Goal: Browse casually

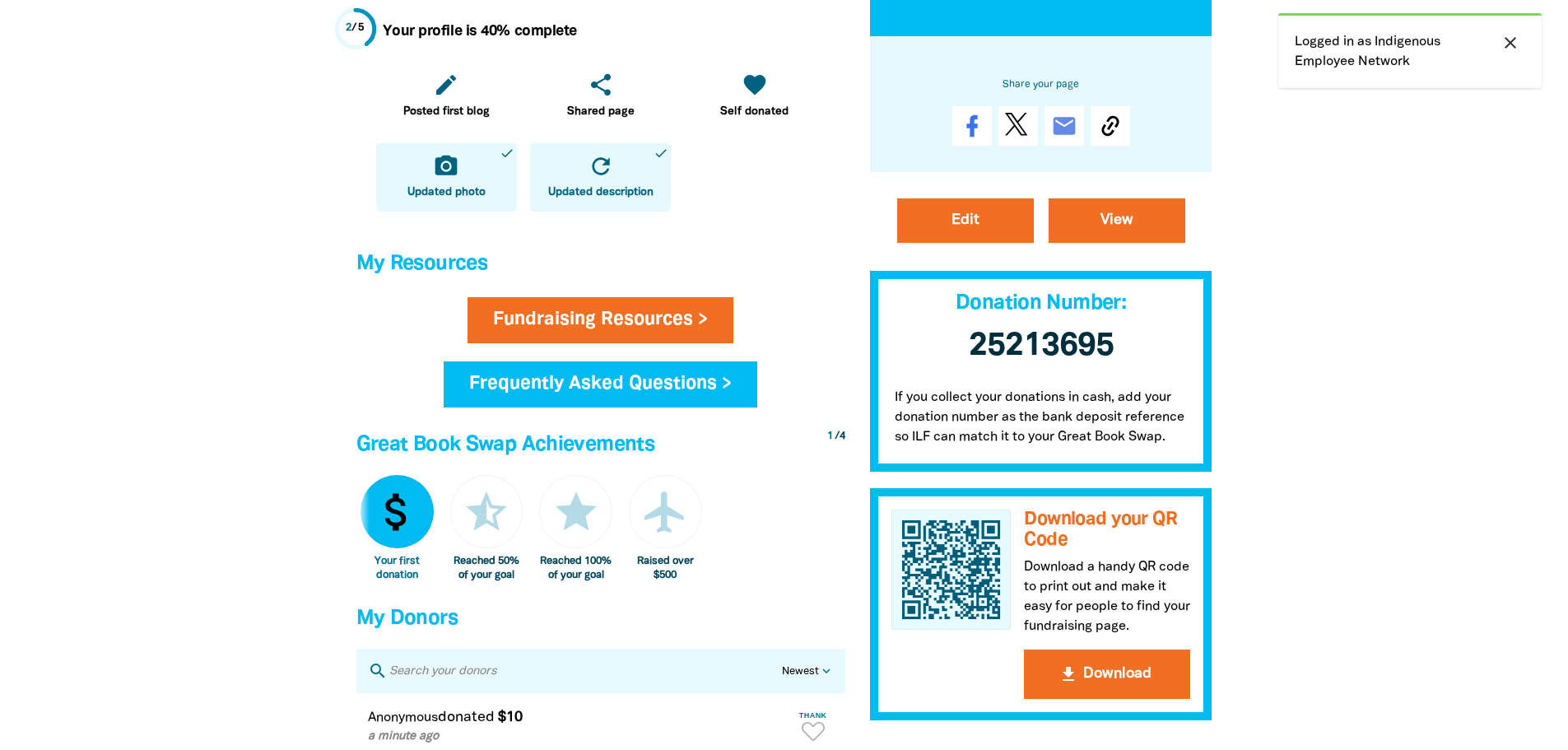
scroll to position [741, 0]
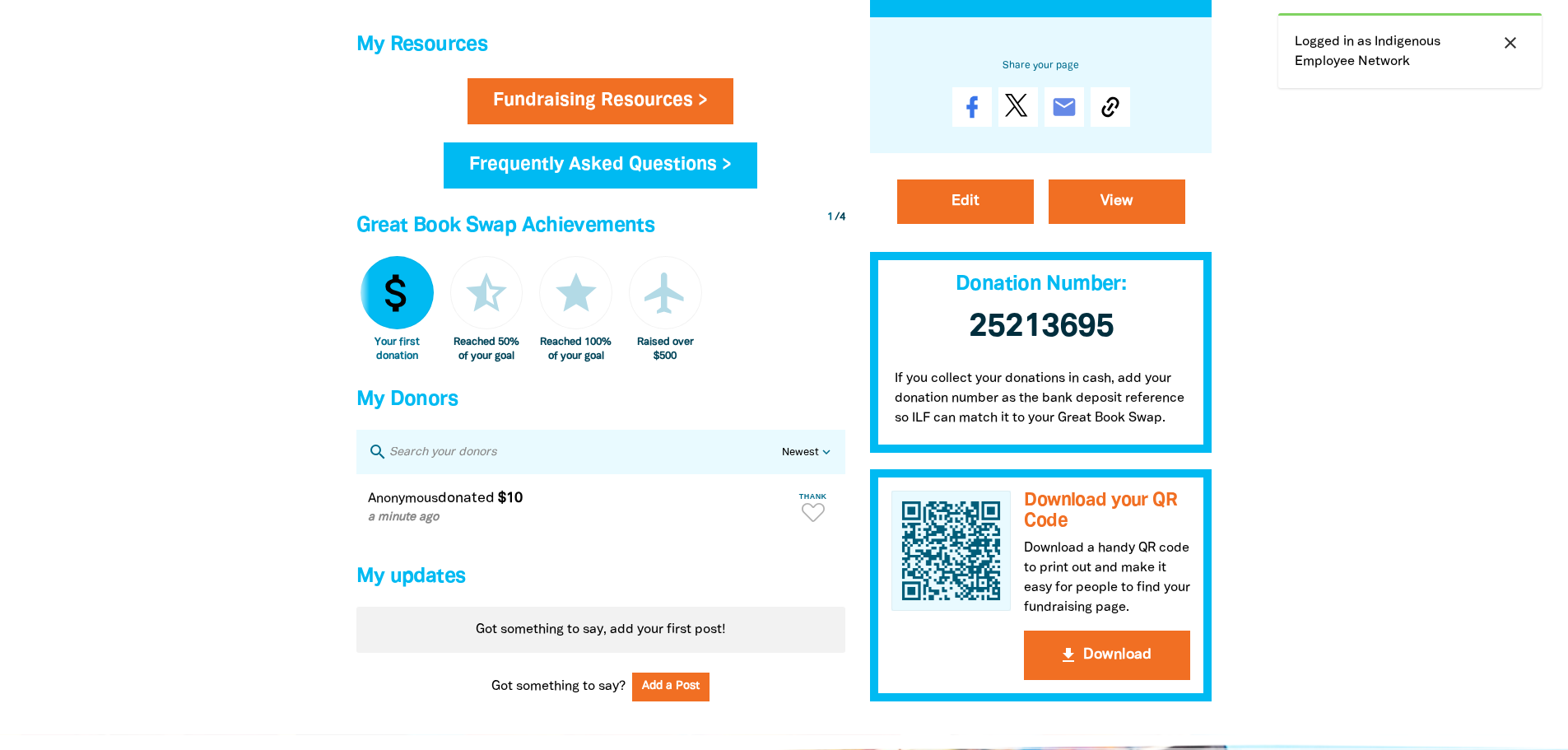
click at [1408, 486] on div at bounding box center [784, 33] width 1568 height 1401
click at [1420, 468] on div at bounding box center [784, 33] width 1568 height 1401
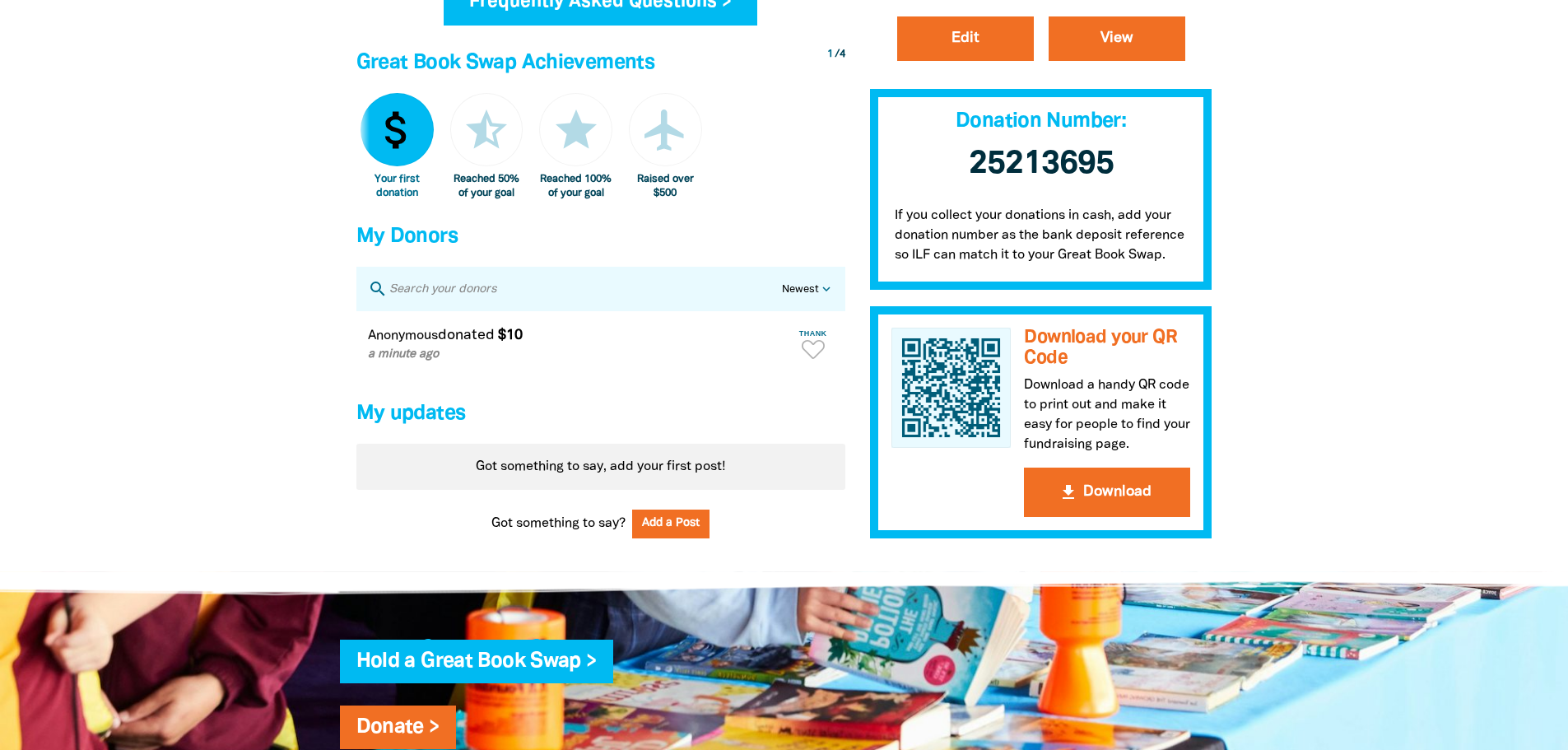
scroll to position [905, 0]
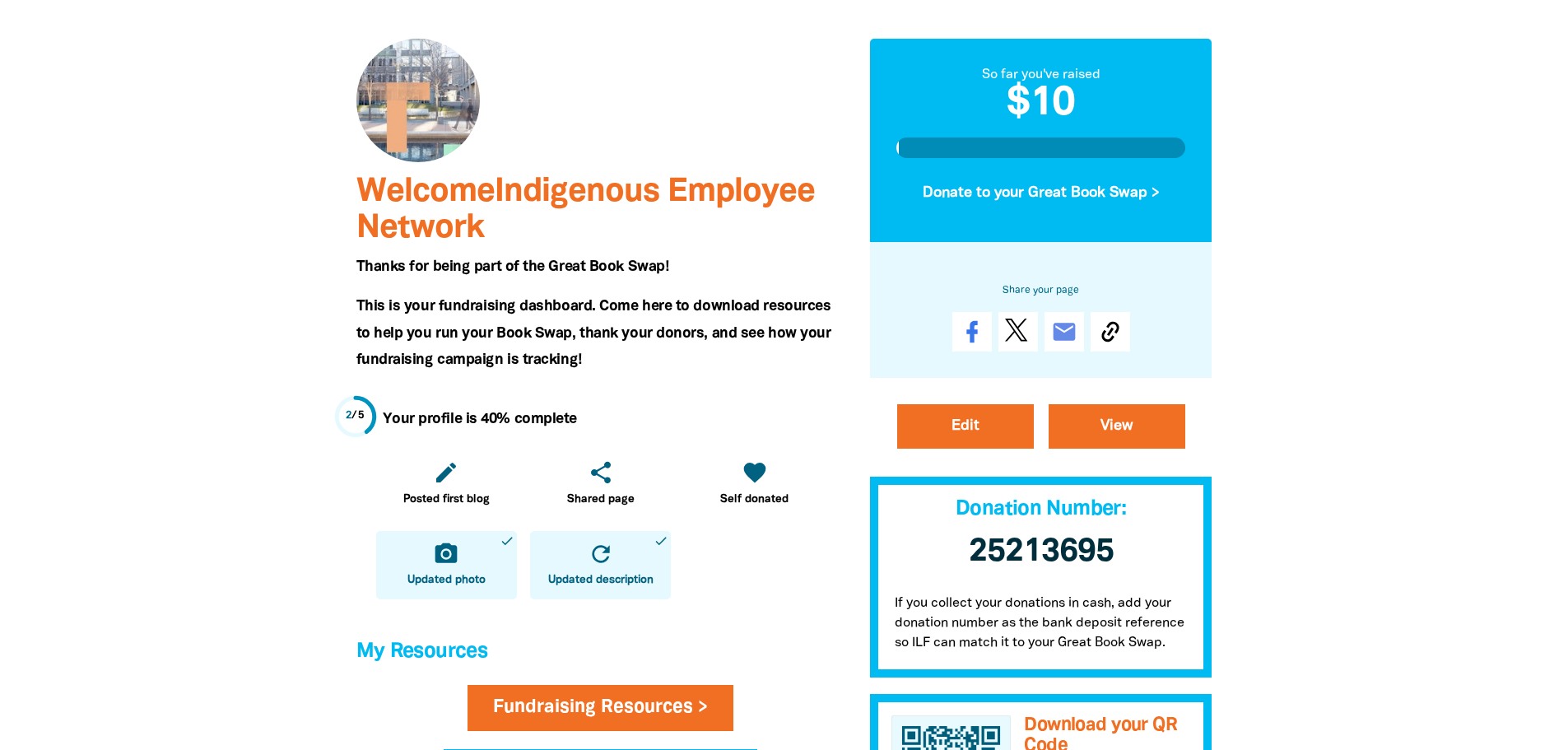
scroll to position [0, 0]
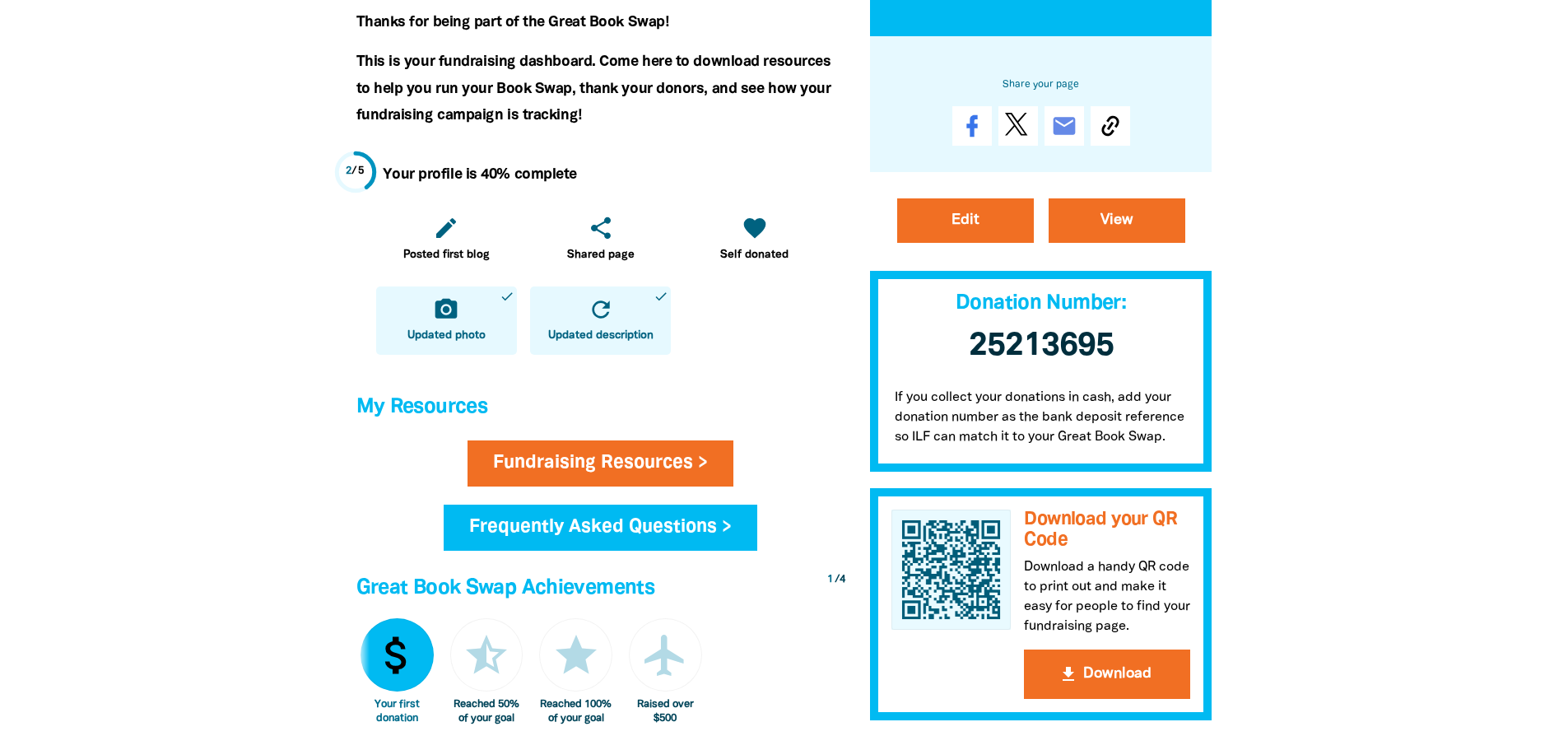
scroll to position [329, 0]
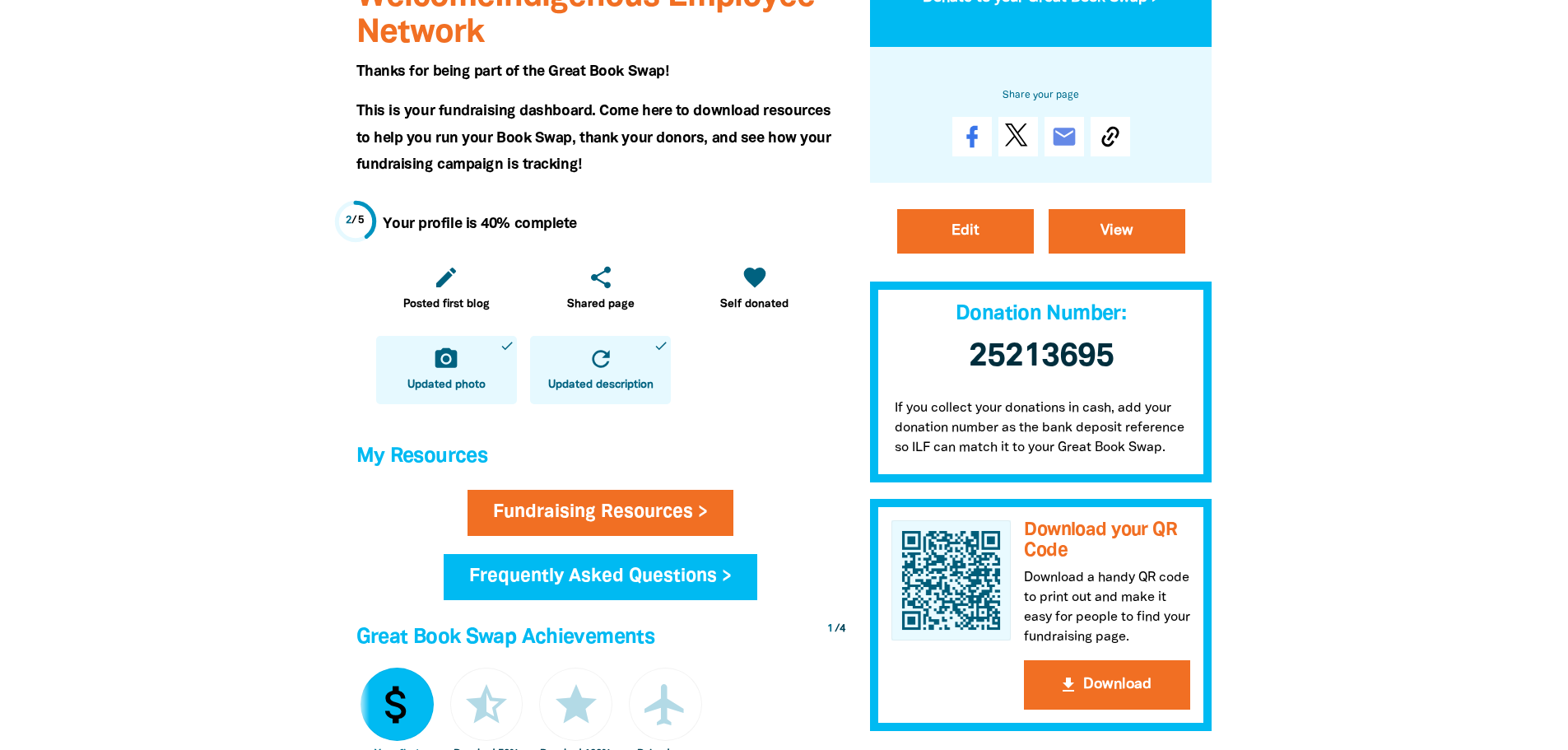
click at [1470, 532] on div at bounding box center [784, 445] width 1568 height 1401
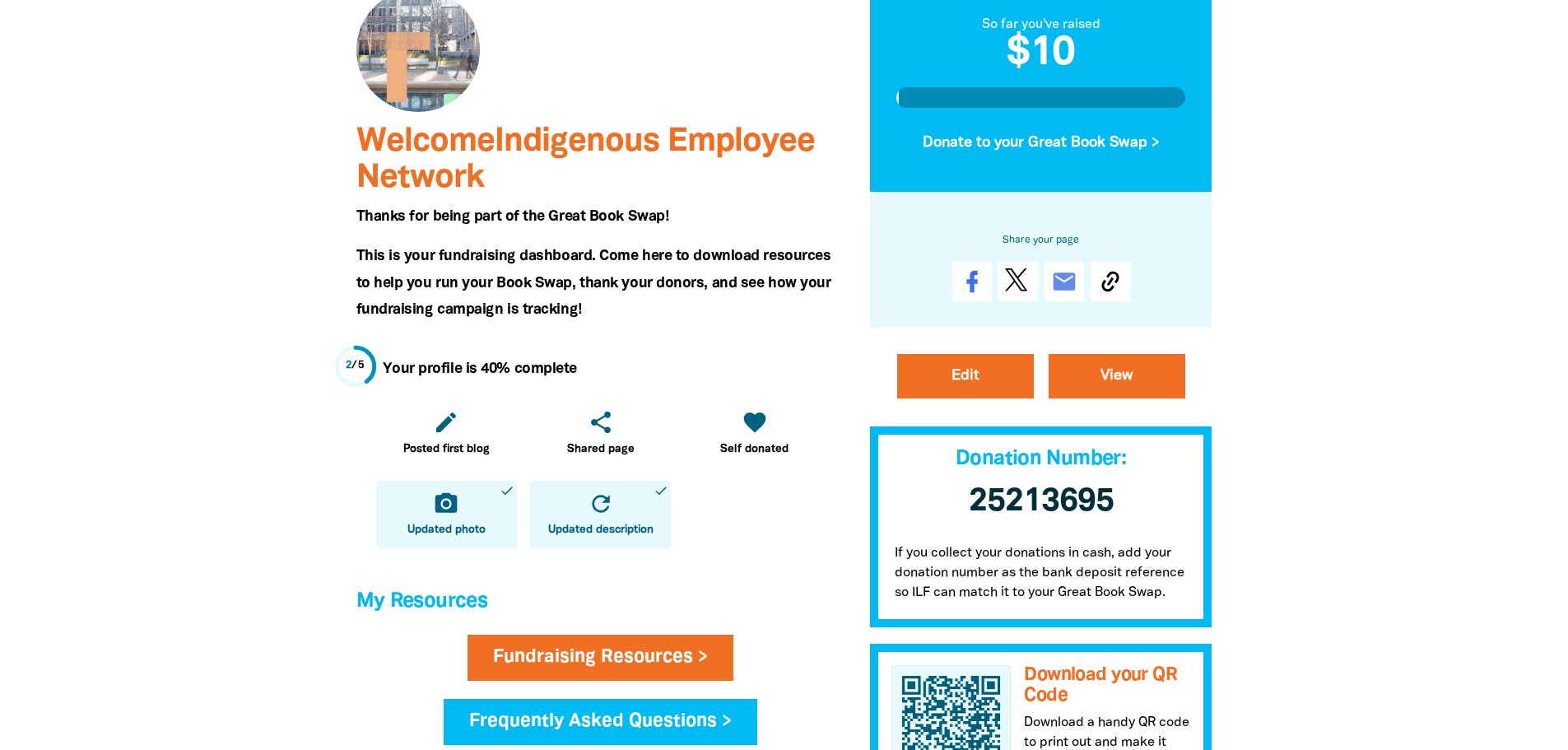
scroll to position [0, 0]
